Goal: Find specific page/section: Find specific page/section

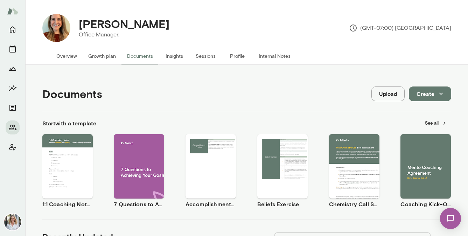
scroll to position [190, 0]
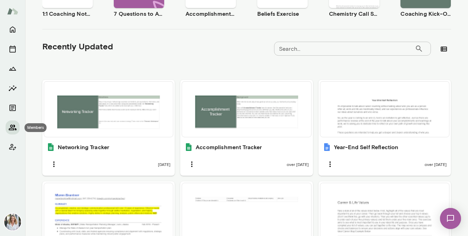
click at [8, 126] on icon "Members" at bounding box center [12, 127] width 8 height 8
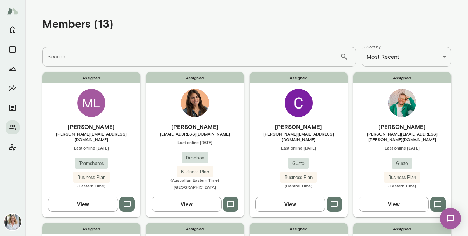
click at [313, 123] on h6 "[PERSON_NAME]" at bounding box center [298, 126] width 98 height 8
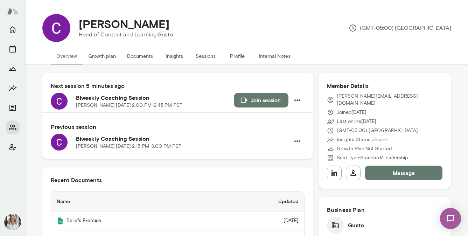
click at [148, 56] on button "Documents" at bounding box center [139, 56] width 37 height 17
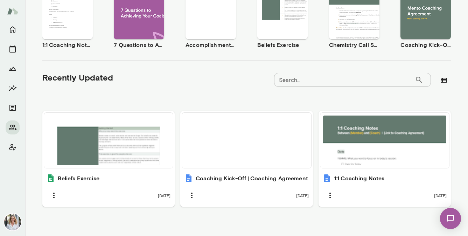
scroll to position [164, 0]
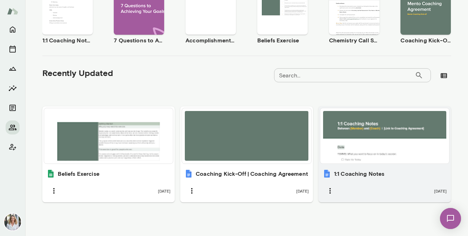
click at [402, 151] on div at bounding box center [384, 136] width 123 height 50
